Goal: Information Seeking & Learning: Learn about a topic

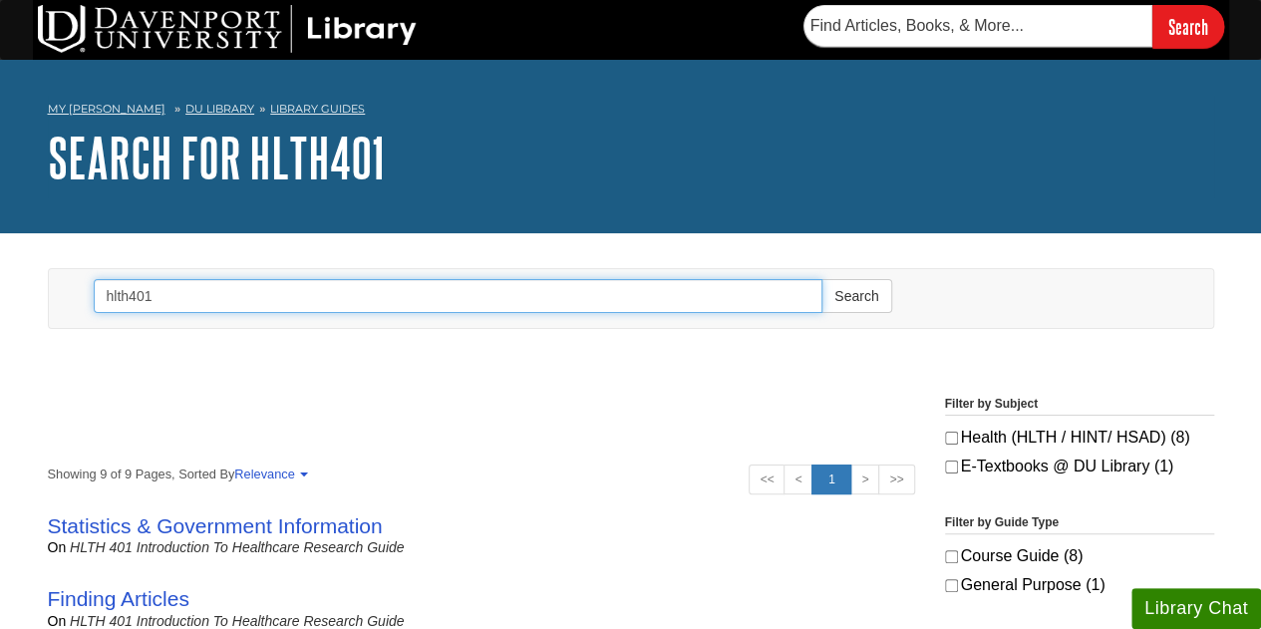
click at [417, 299] on input "hlth401" at bounding box center [459, 296] width 730 height 34
type input "h"
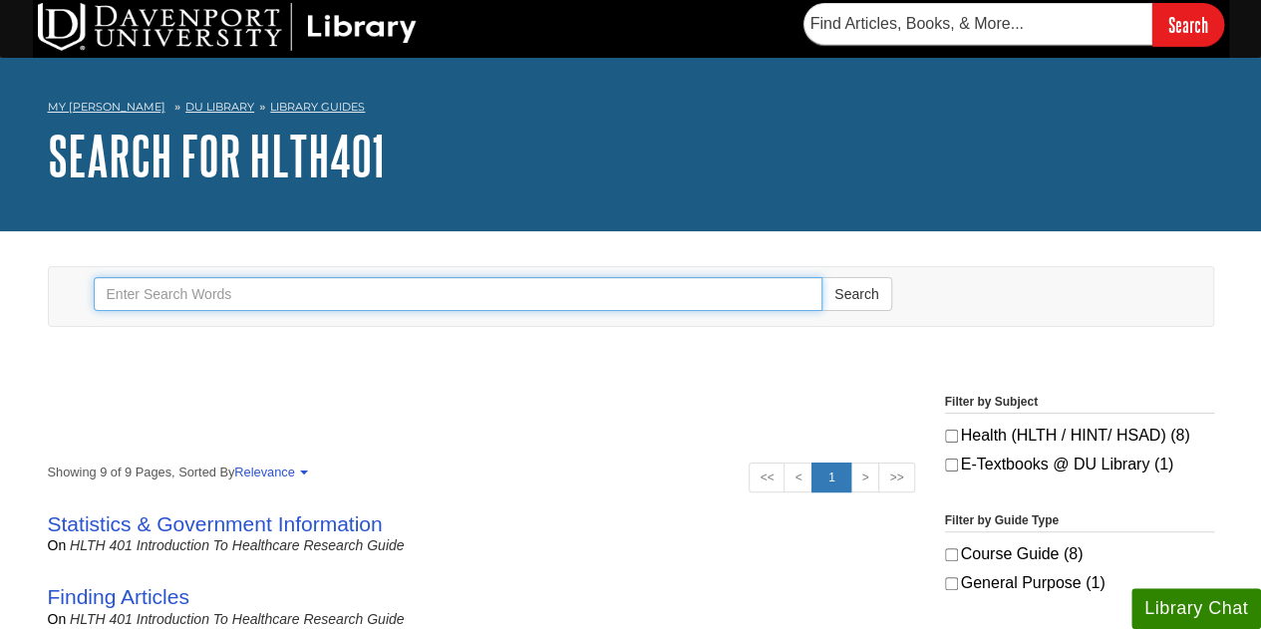
click at [424, 298] on input "Search" at bounding box center [459, 294] width 730 height 34
type input "clinical study"
click at [821, 277] on button "Search" at bounding box center [856, 294] width 70 height 34
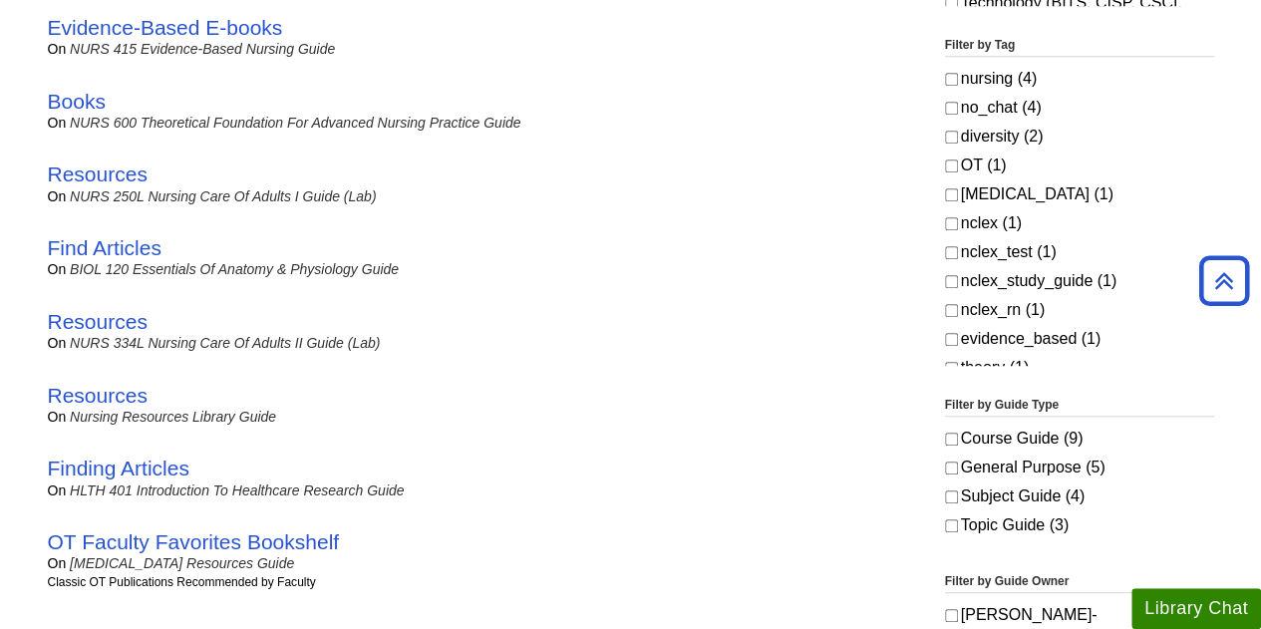
scroll to position [714, 0]
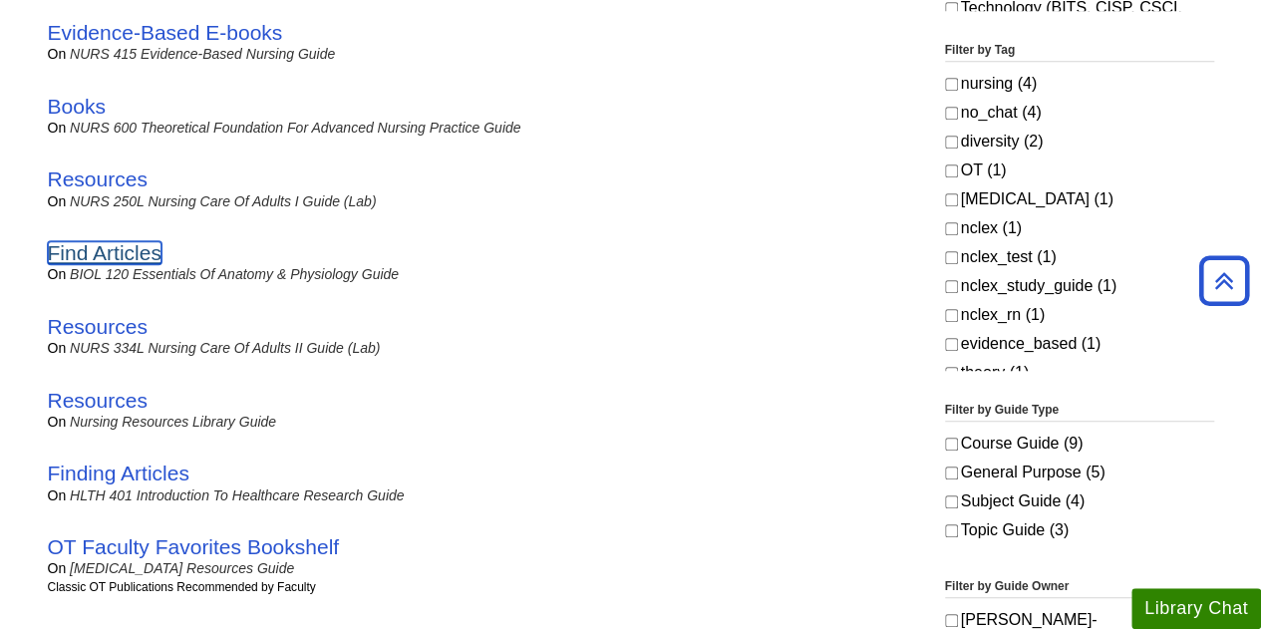
click at [92, 252] on link "Find Articles" at bounding box center [105, 252] width 114 height 23
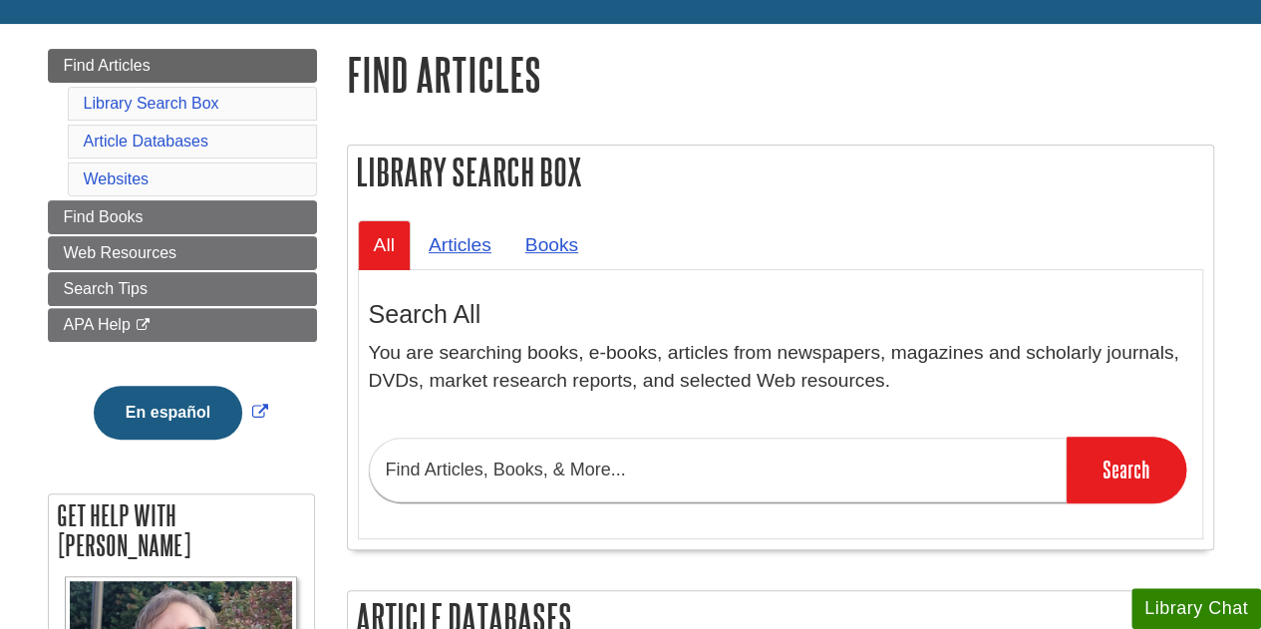
scroll to position [224, 0]
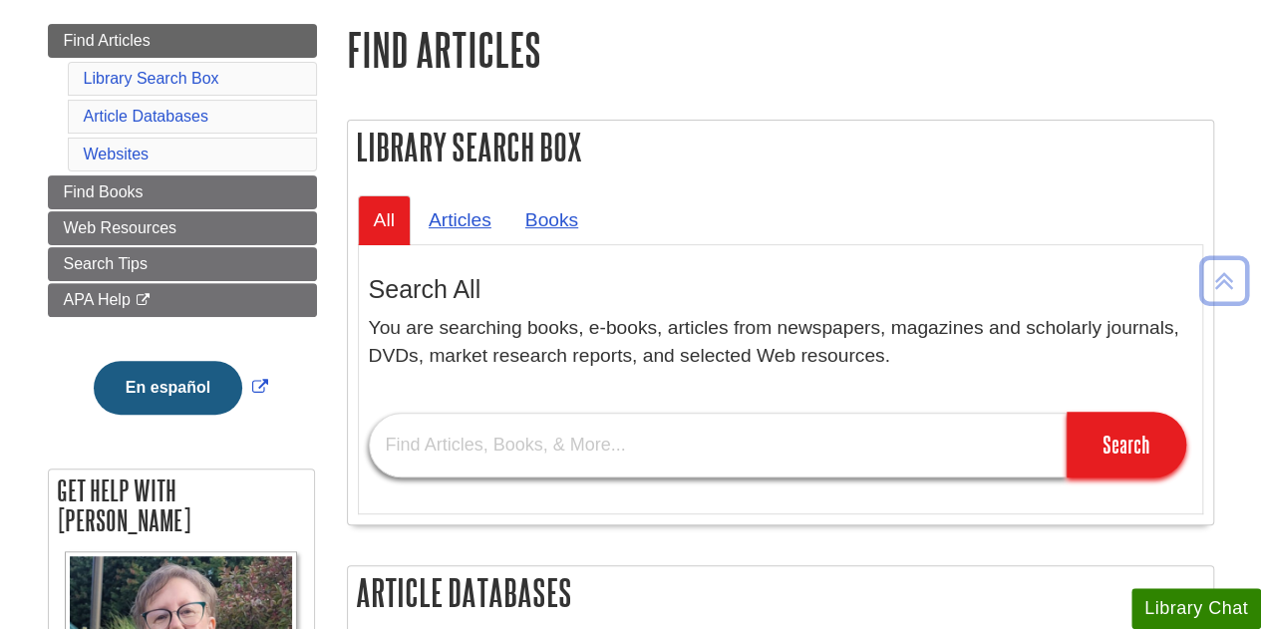
click at [919, 441] on input "text" at bounding box center [718, 445] width 698 height 65
type input "clinical study"
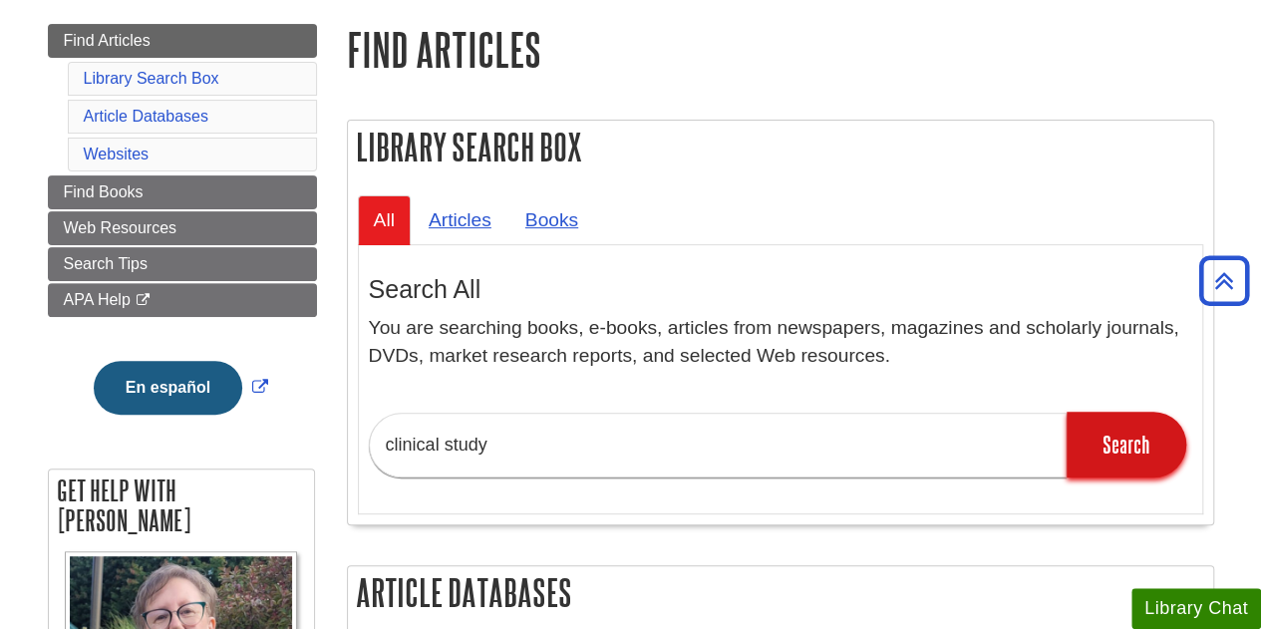
click at [1136, 448] on input "Search" at bounding box center [1126, 445] width 120 height 66
